Goal: Information Seeking & Learning: Learn about a topic

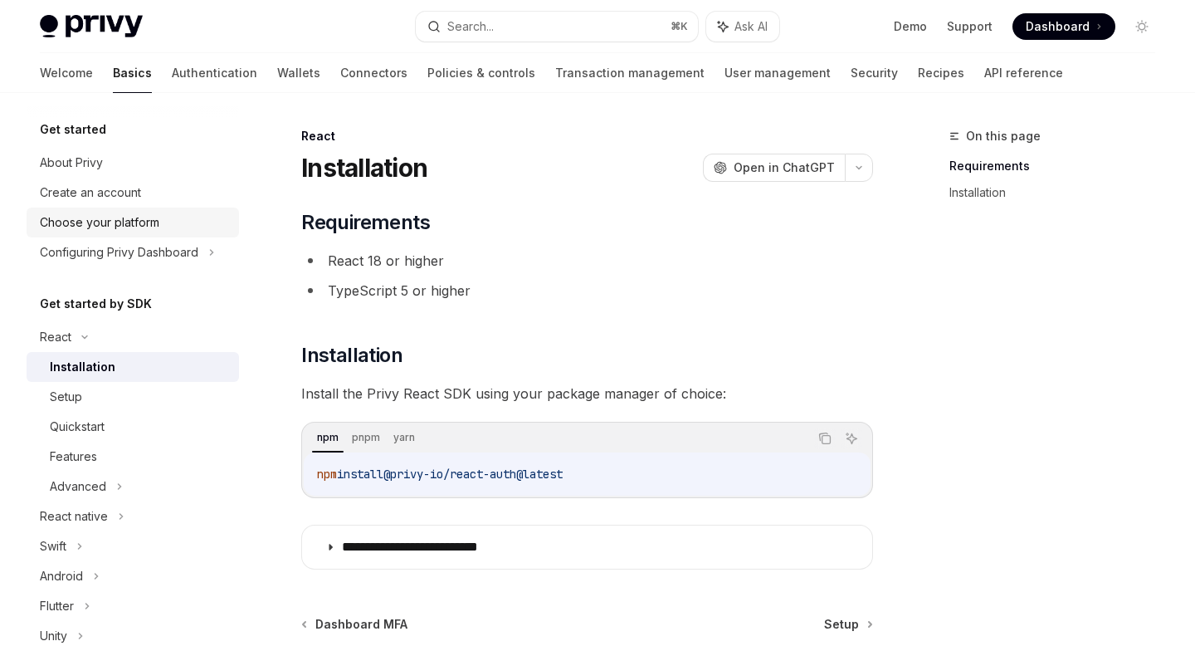
click at [207, 226] on div "Choose your platform" at bounding box center [134, 223] width 189 height 20
type textarea "*"
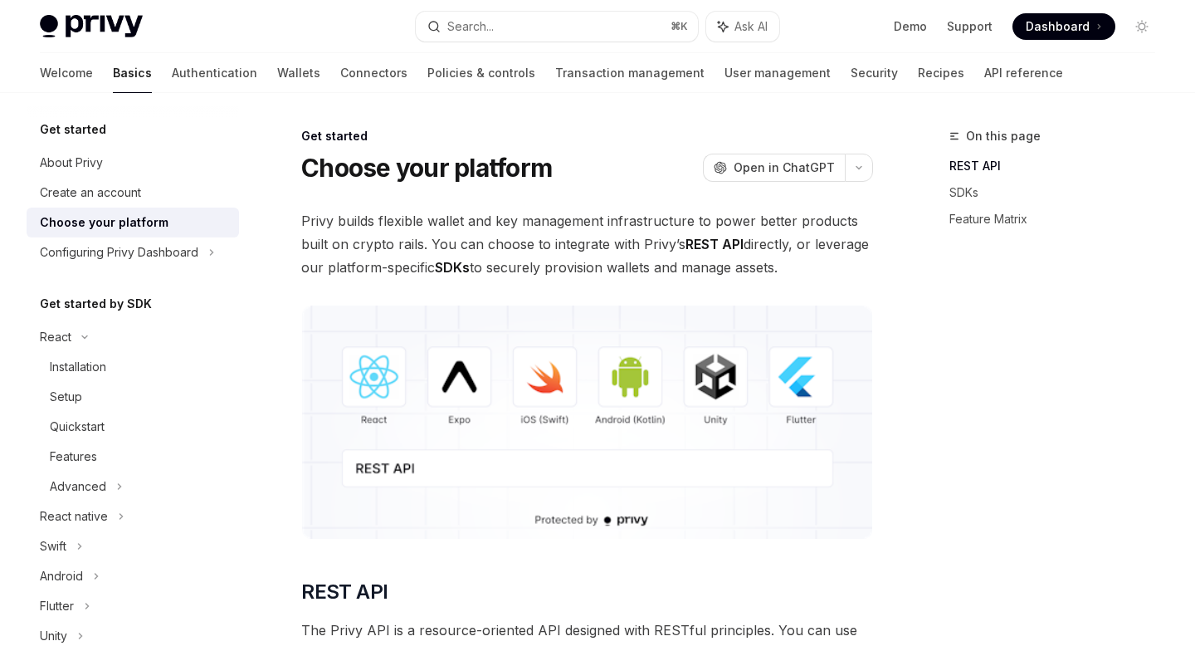
scroll to position [489, 0]
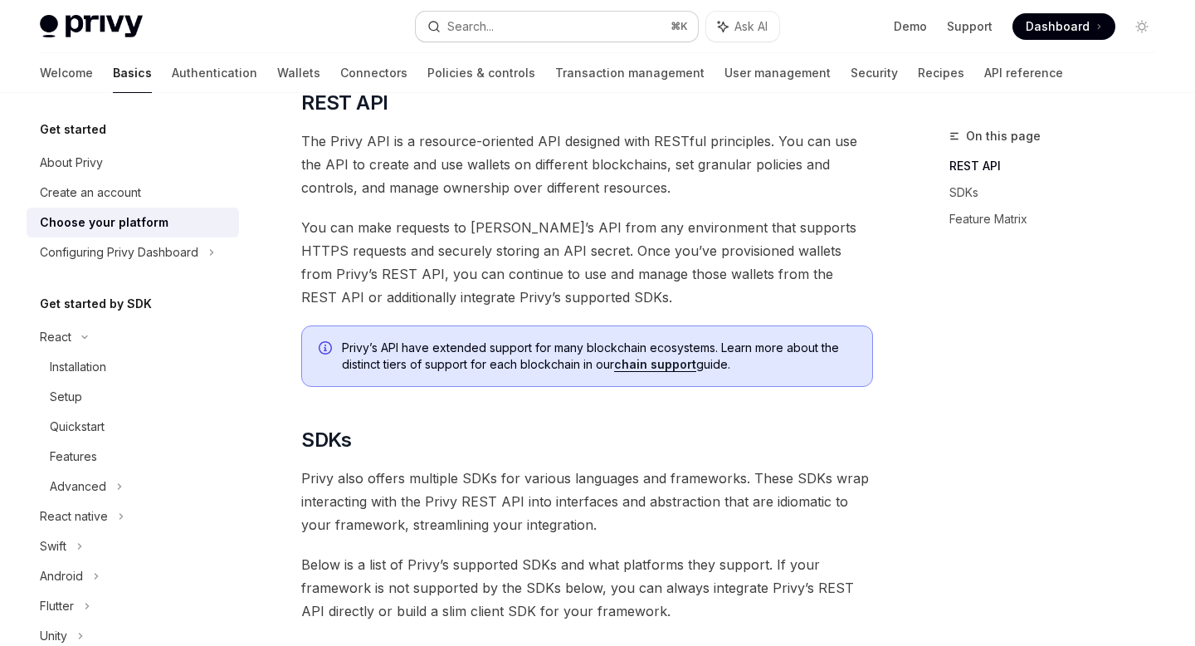
click at [649, 26] on button "Search... ⌘ K" at bounding box center [556, 27] width 281 height 30
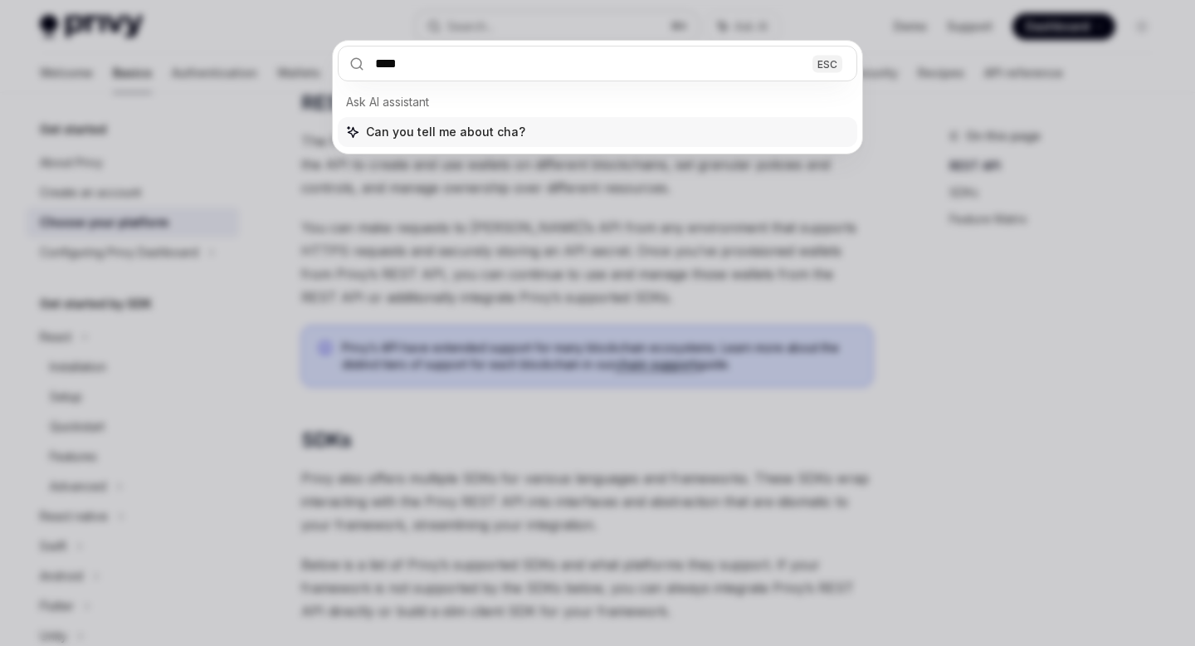
type input "*****"
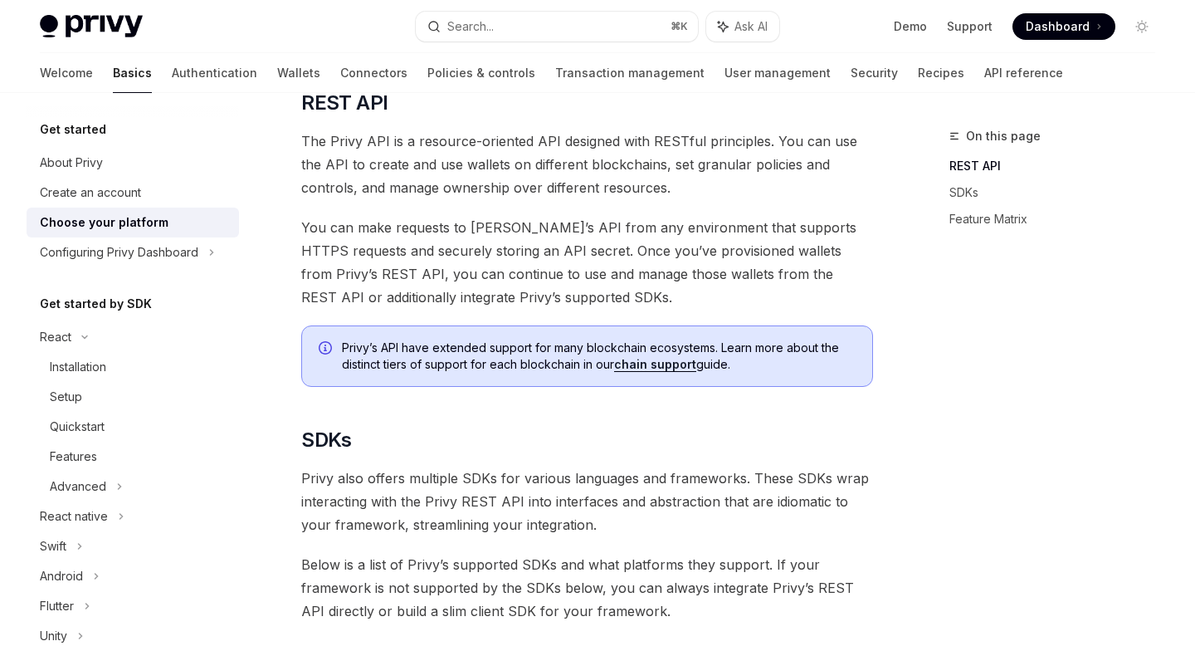
type textarea "*"
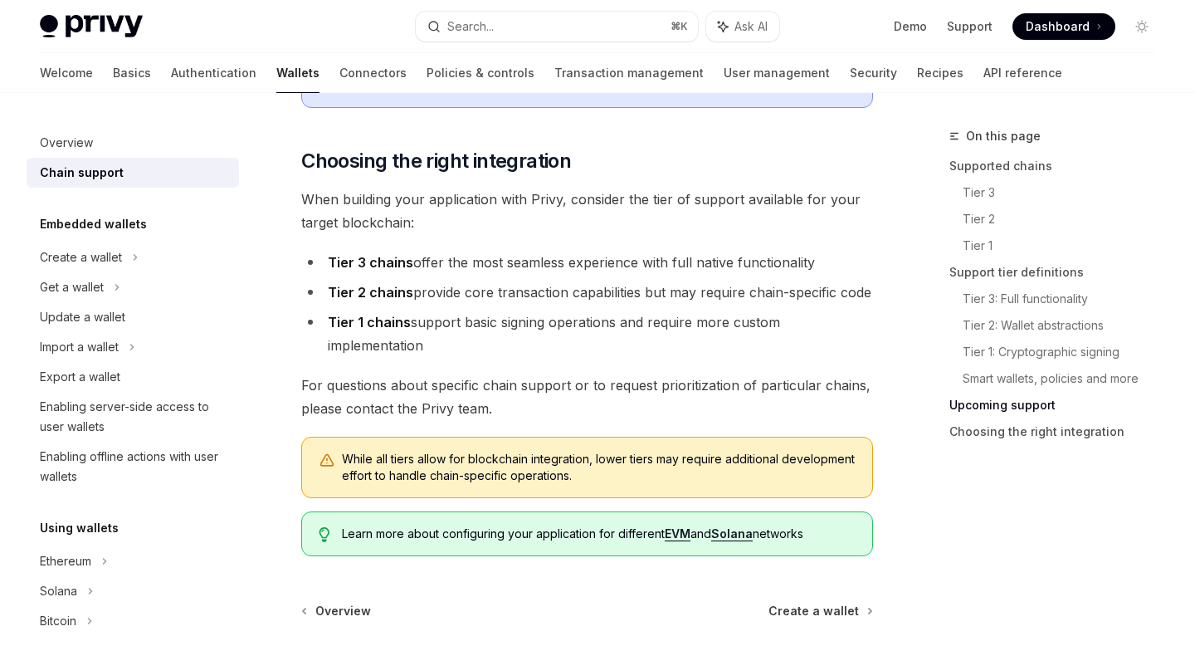
scroll to position [2047, 0]
